Goal: Transaction & Acquisition: Book appointment/travel/reservation

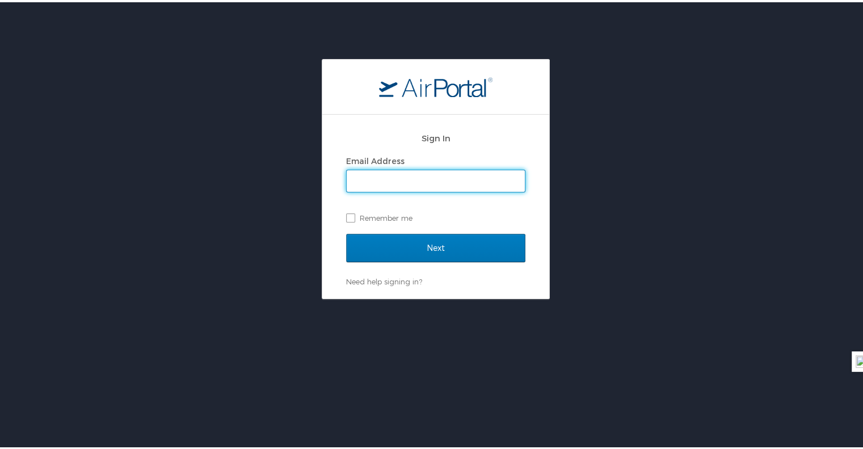
click at [422, 174] on input "Email Address" at bounding box center [436, 179] width 178 height 22
type input "kathryn.exposito@jobot.com"
click at [346, 231] on input "Next" at bounding box center [435, 245] width 179 height 28
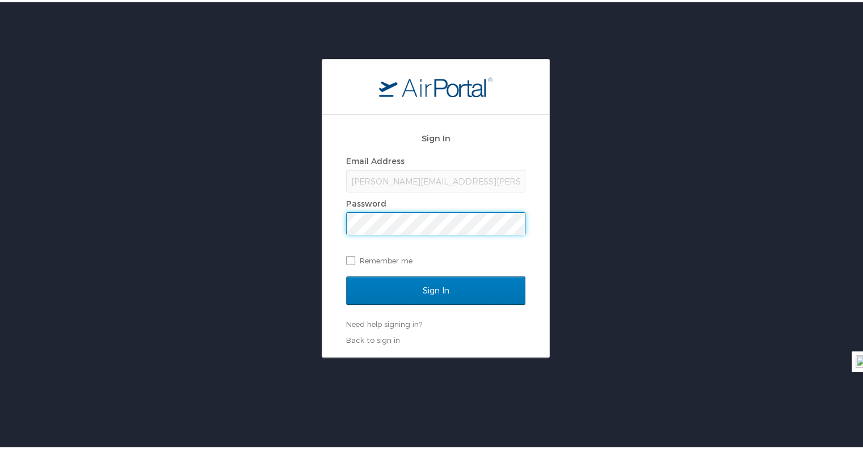
click at [346, 274] on input "Sign In" at bounding box center [435, 288] width 179 height 28
